Goal: Information Seeking & Learning: Learn about a topic

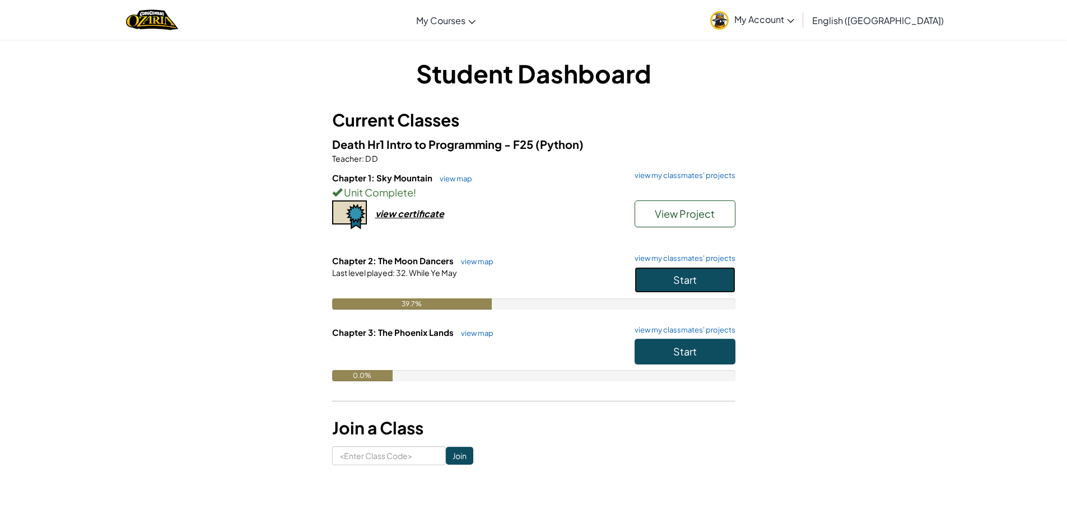
click at [662, 272] on button "Start" at bounding box center [685, 280] width 101 height 26
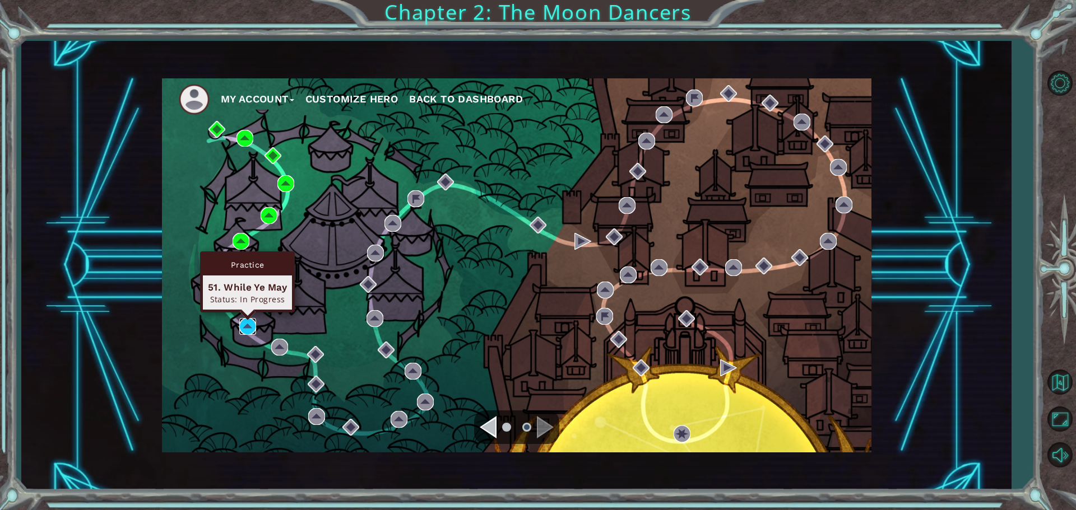
click at [254, 323] on img at bounding box center [247, 326] width 17 height 17
